Goal: Share content: Share content

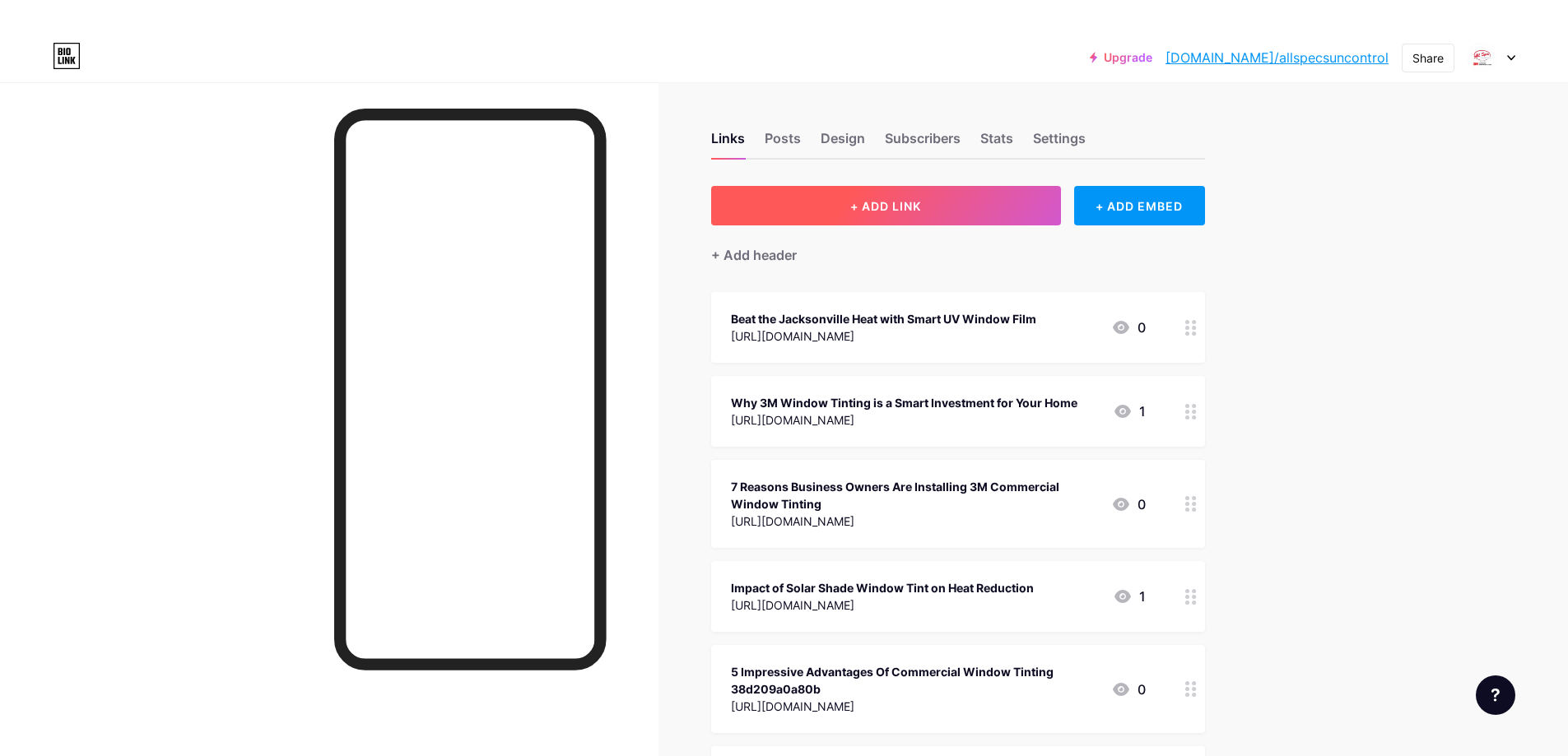
click at [799, 208] on button "+ ADD LINK" at bounding box center [885, 206] width 349 height 40
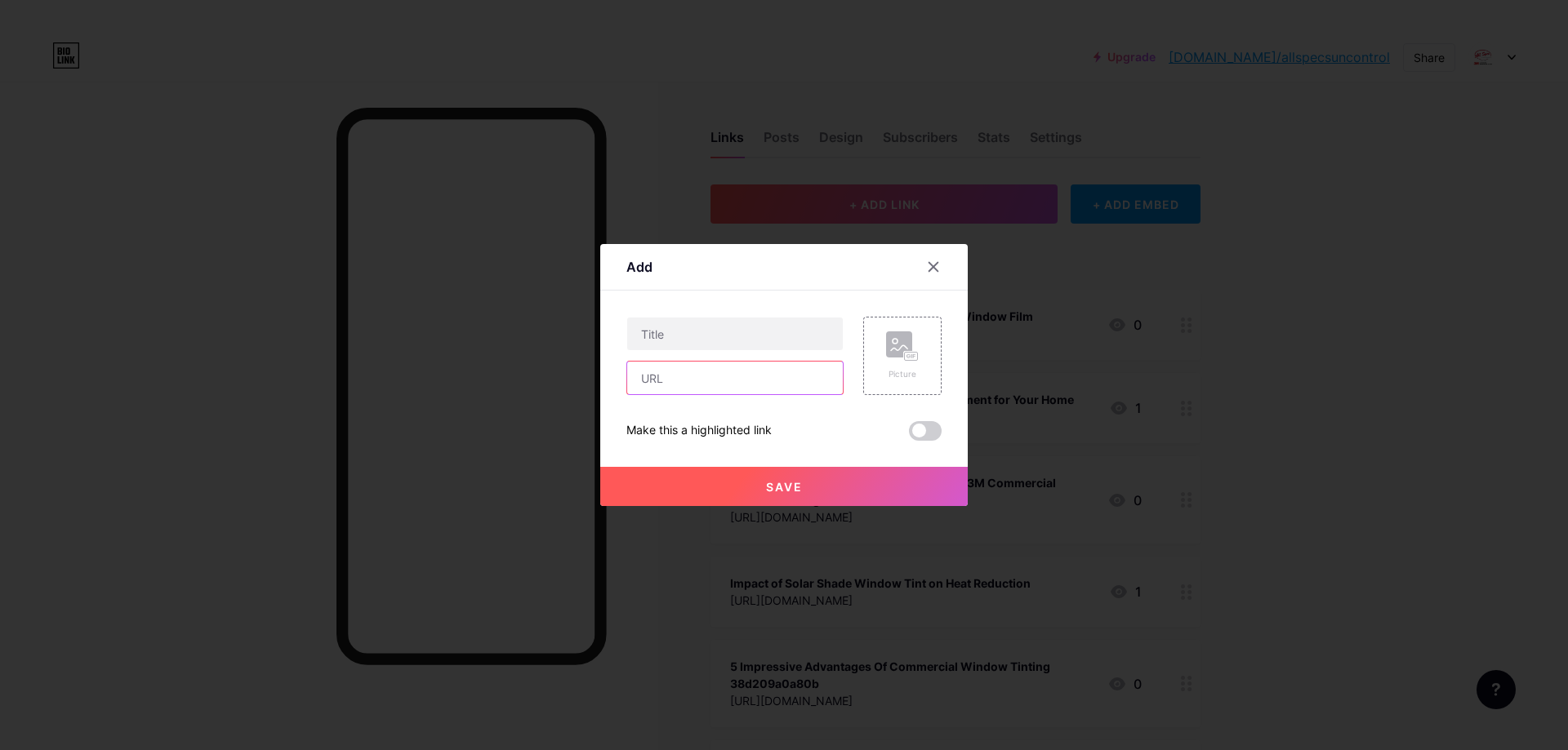
click at [696, 368] on input "text" at bounding box center [735, 378] width 216 height 33
paste input "[URL][DOMAIN_NAME]"
paste input "text"
type input "[URL][DOMAIN_NAME]"
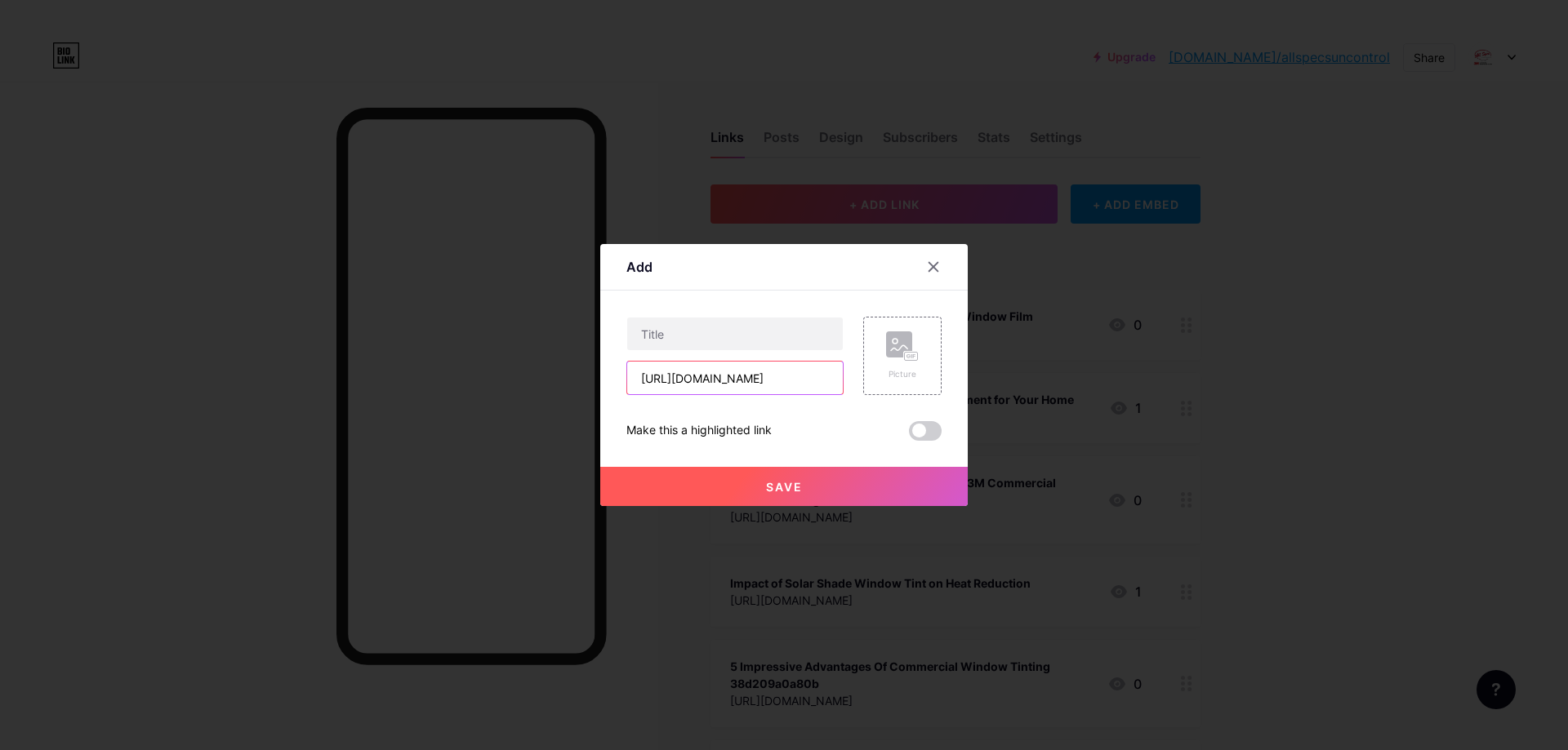
scroll to position [0, 0]
click at [692, 333] on input "text" at bounding box center [735, 334] width 216 height 33
paste input "Transform Your Jacksonville Home or Office with Window Tinting Solutions"
paste input "text"
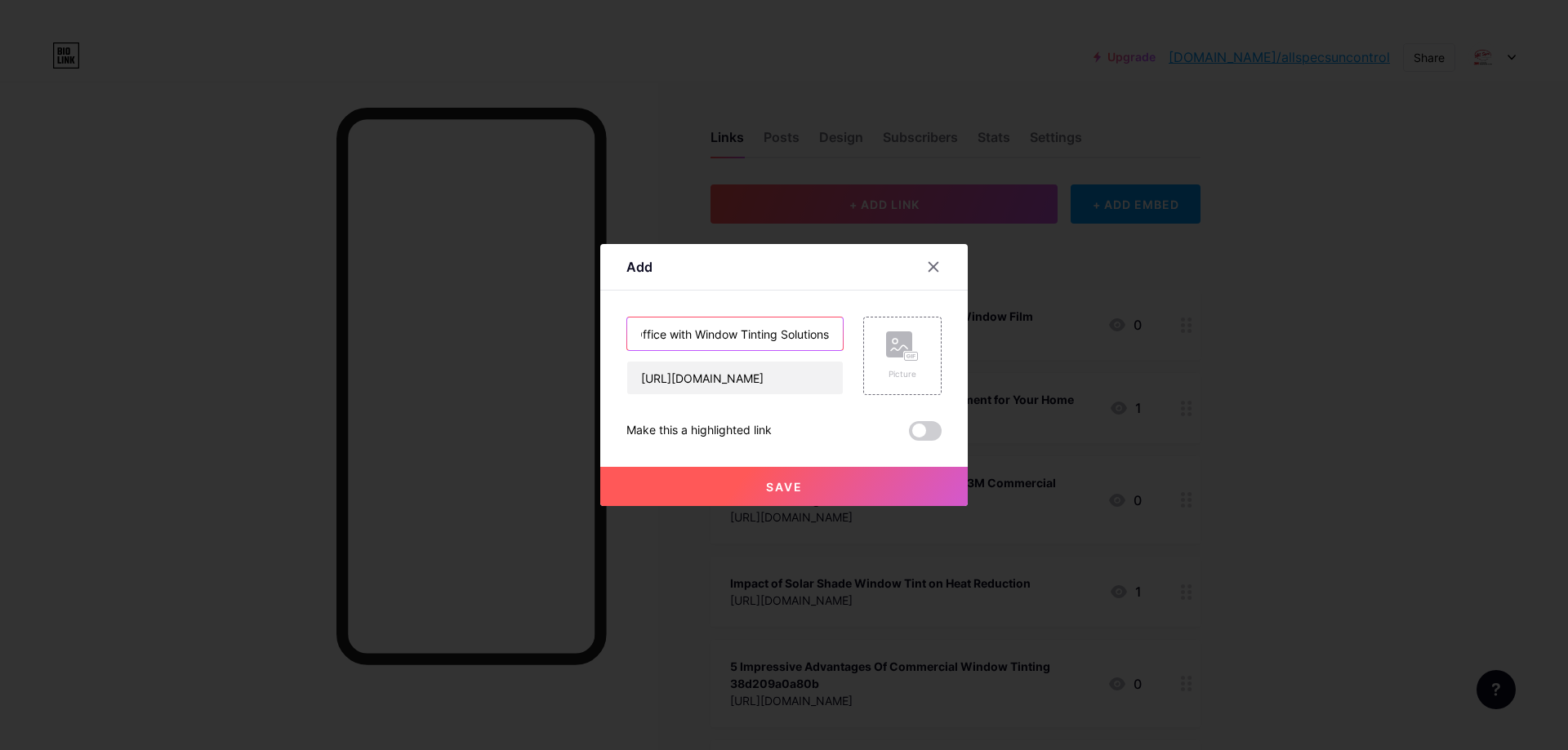
type input "Transform Your Jacksonville Home or Office with Window Tinting Solutions"
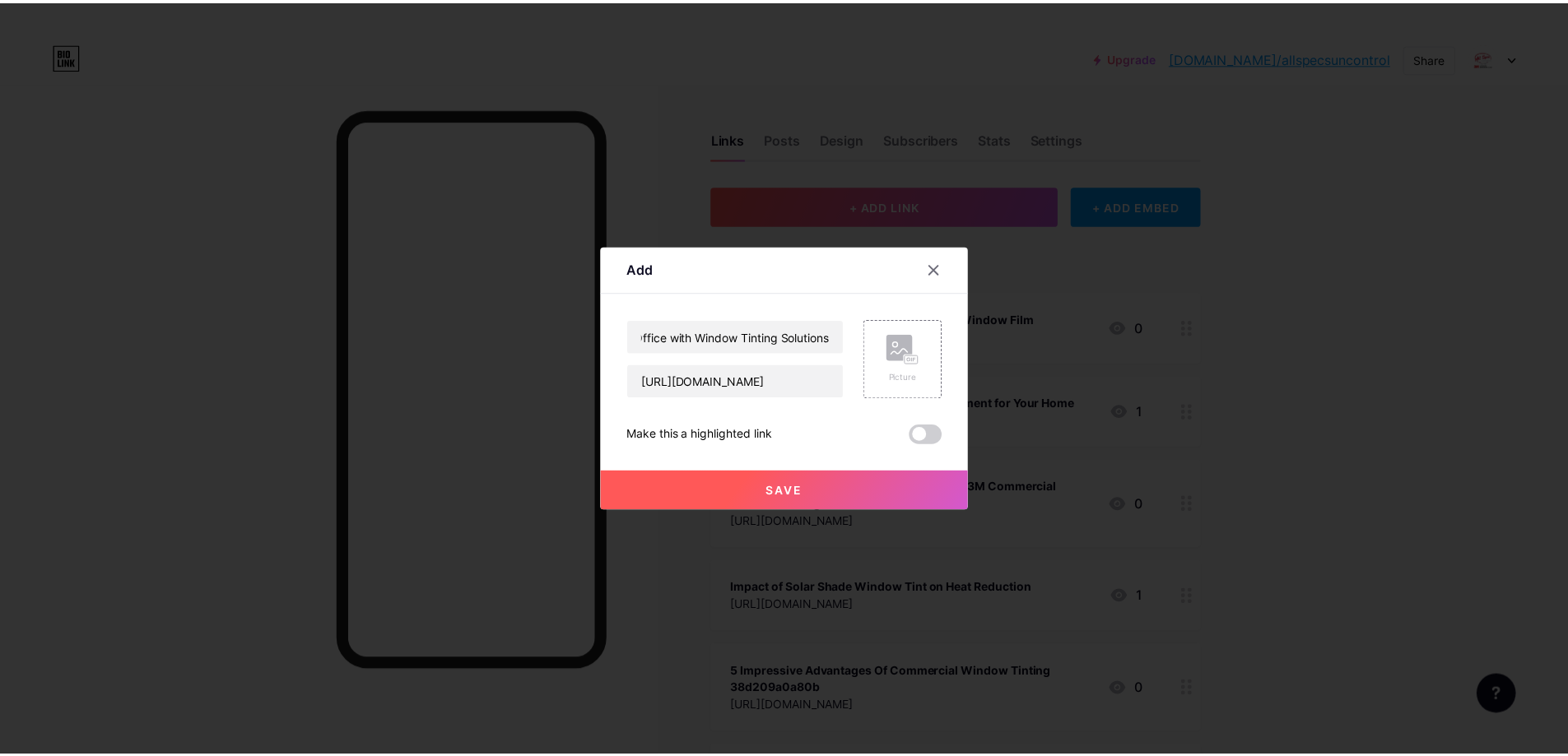
scroll to position [0, 0]
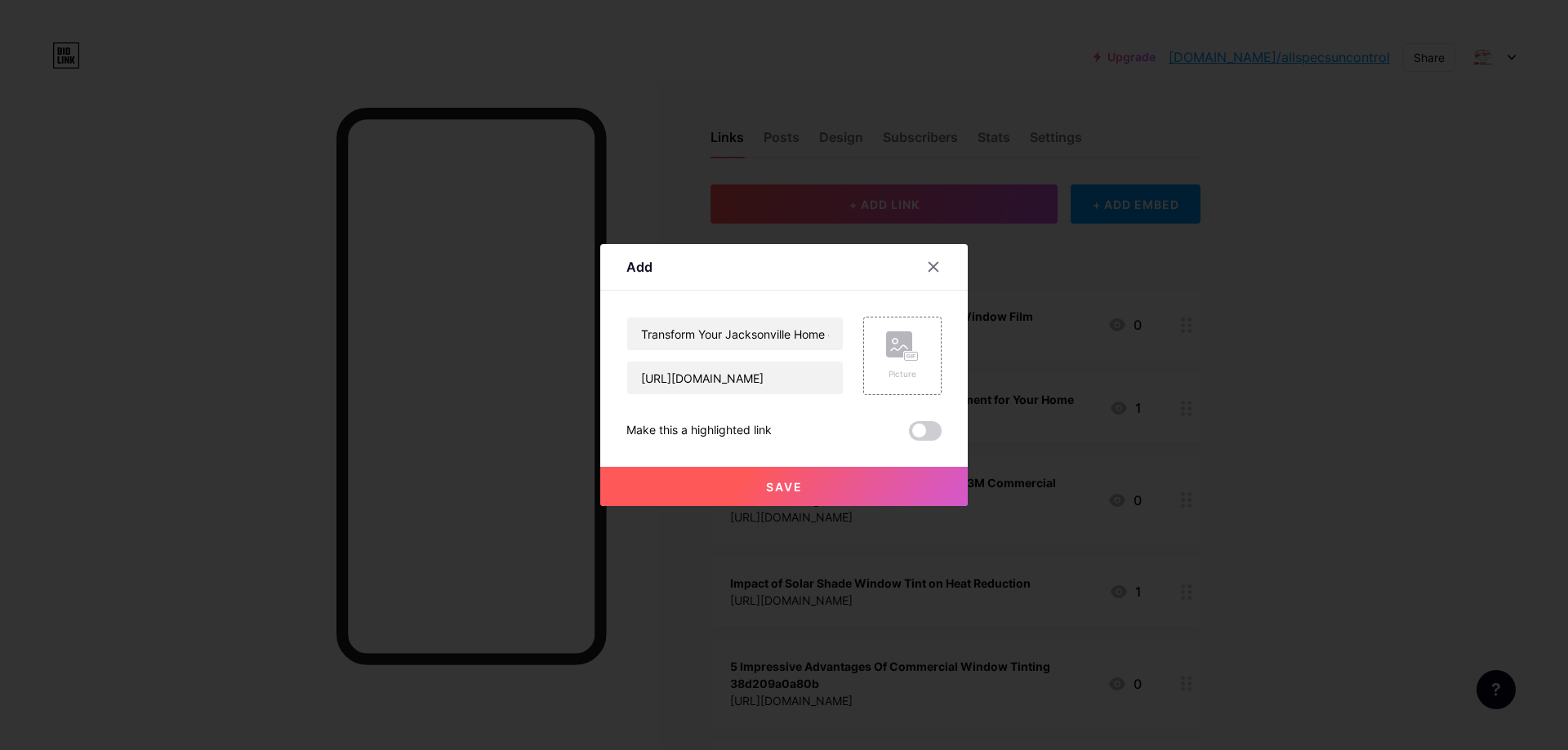
click at [851, 483] on button "Save" at bounding box center [784, 487] width 367 height 40
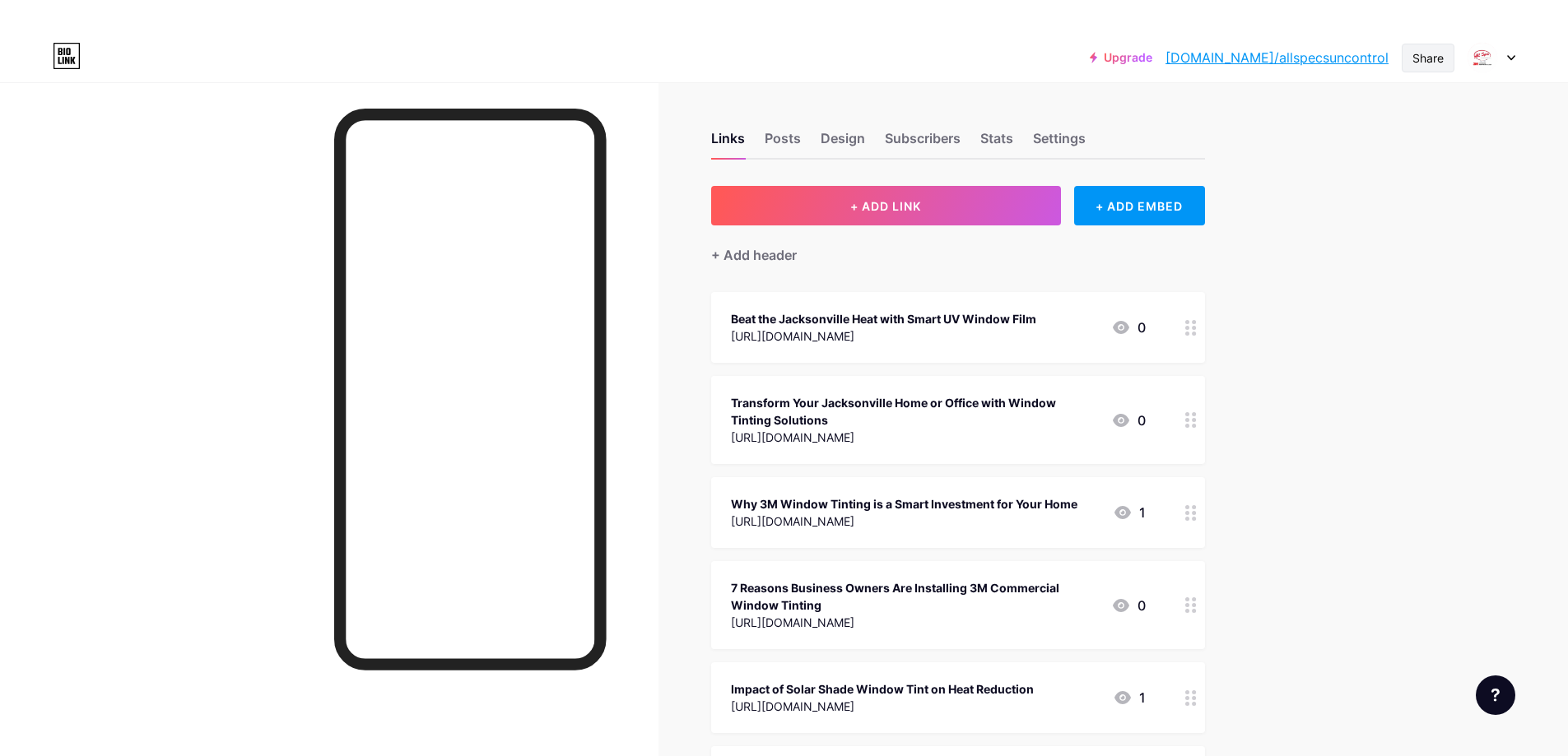
click at [1419, 60] on div "Share" at bounding box center [1428, 58] width 31 height 17
click at [1311, 118] on div "Copy link" at bounding box center [1291, 117] width 61 height 20
click at [1262, 115] on div "Copy link" at bounding box center [1291, 117] width 61 height 20
